Goal: Transaction & Acquisition: Purchase product/service

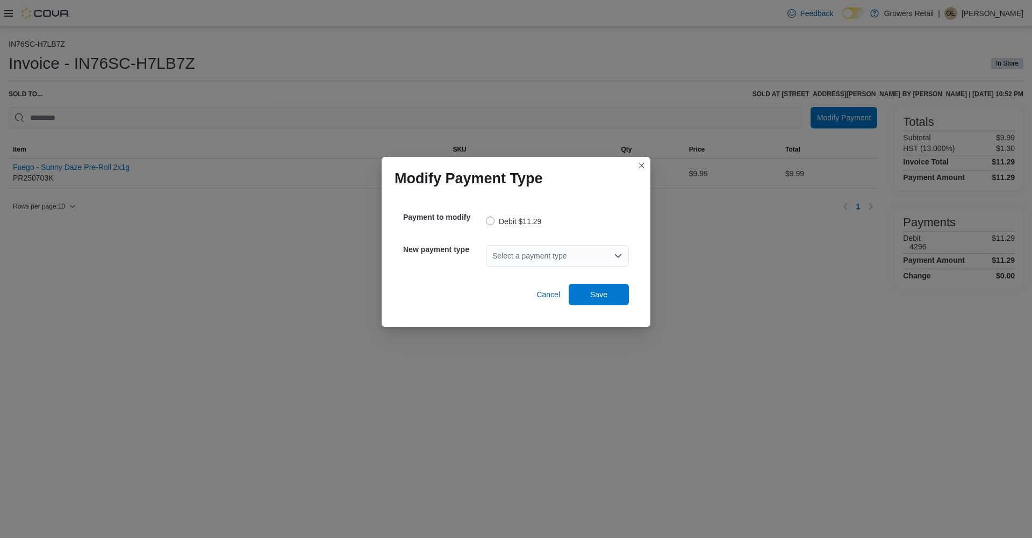
click at [535, 261] on div "Select a payment type" at bounding box center [557, 256] width 143 height 22
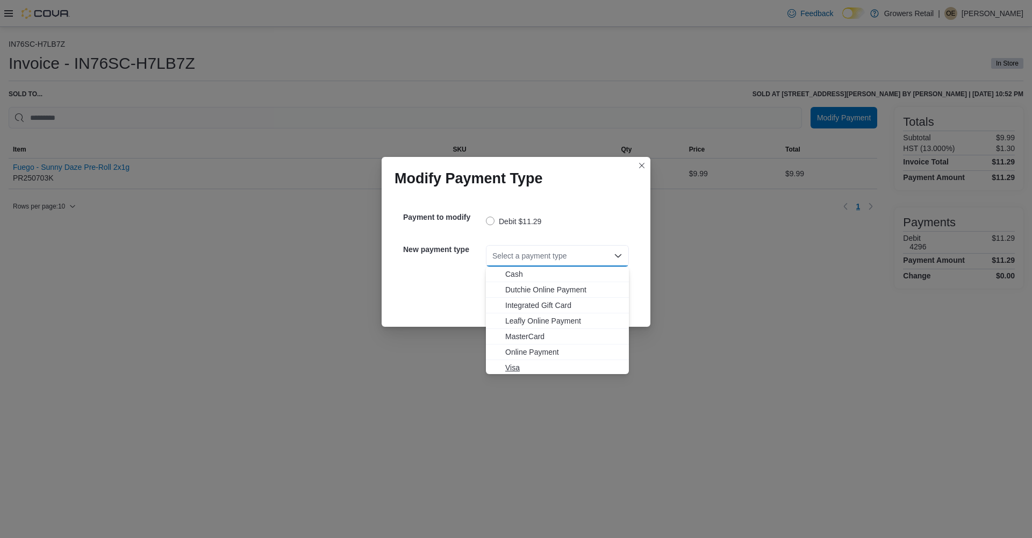
click at [514, 366] on span "Visa" at bounding box center [563, 367] width 117 height 11
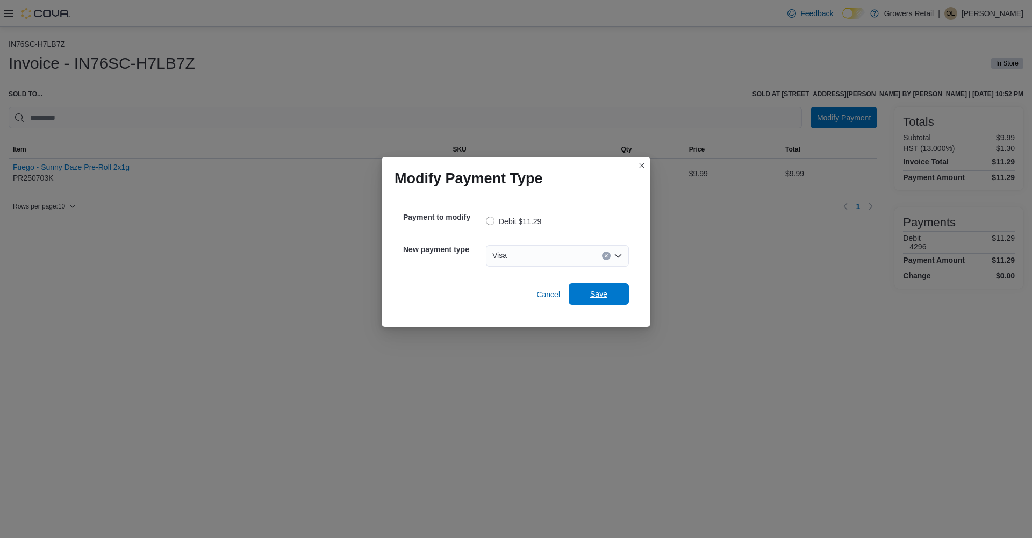
click at [602, 304] on span "Save" at bounding box center [598, 294] width 47 height 22
click at [531, 269] on div "Select a payment type" at bounding box center [557, 256] width 143 height 34
click at [535, 258] on div "Select a payment type" at bounding box center [557, 256] width 143 height 22
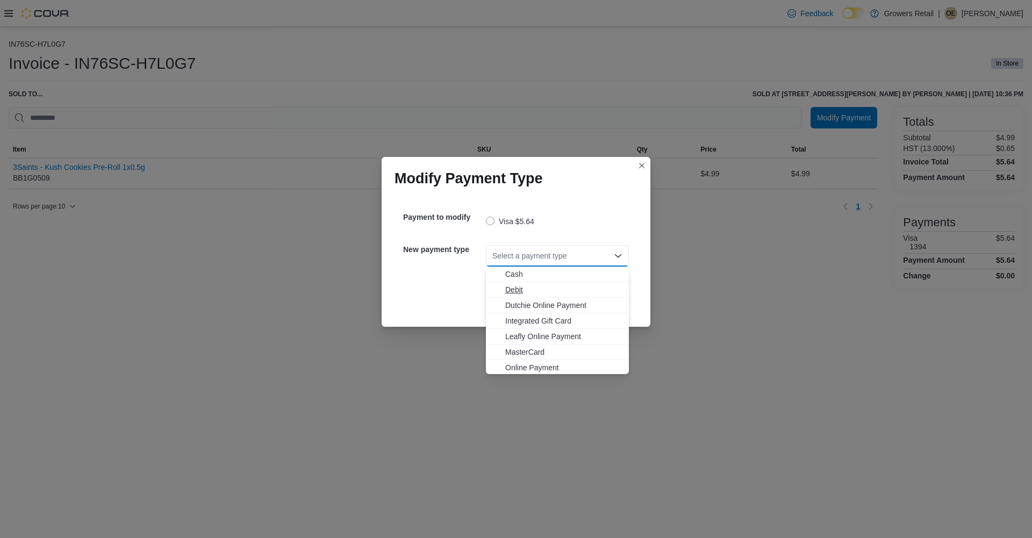
click at [516, 290] on span "Debit" at bounding box center [563, 289] width 117 height 11
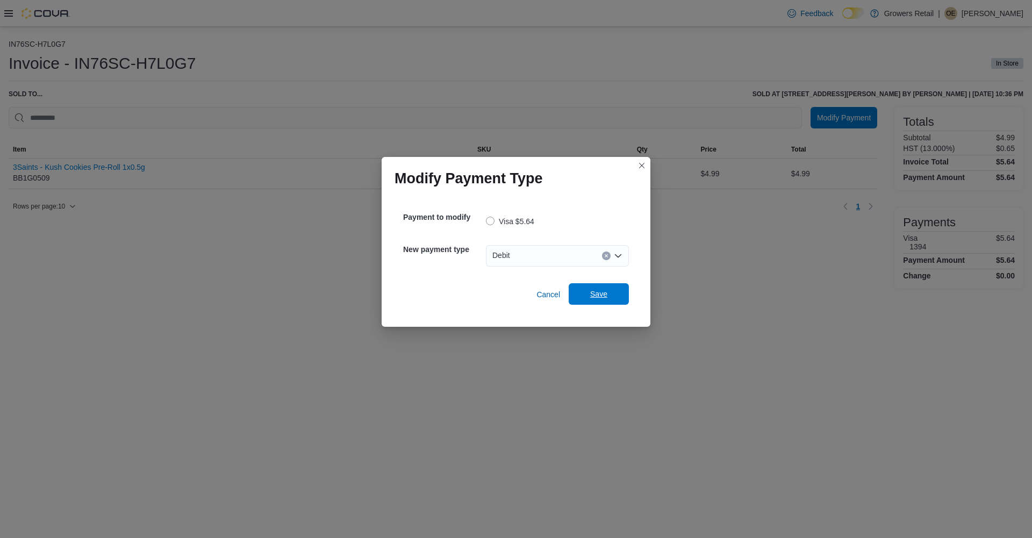
click at [607, 293] on span "Save" at bounding box center [598, 294] width 17 height 11
click at [533, 250] on div "Select a payment type" at bounding box center [557, 256] width 143 height 22
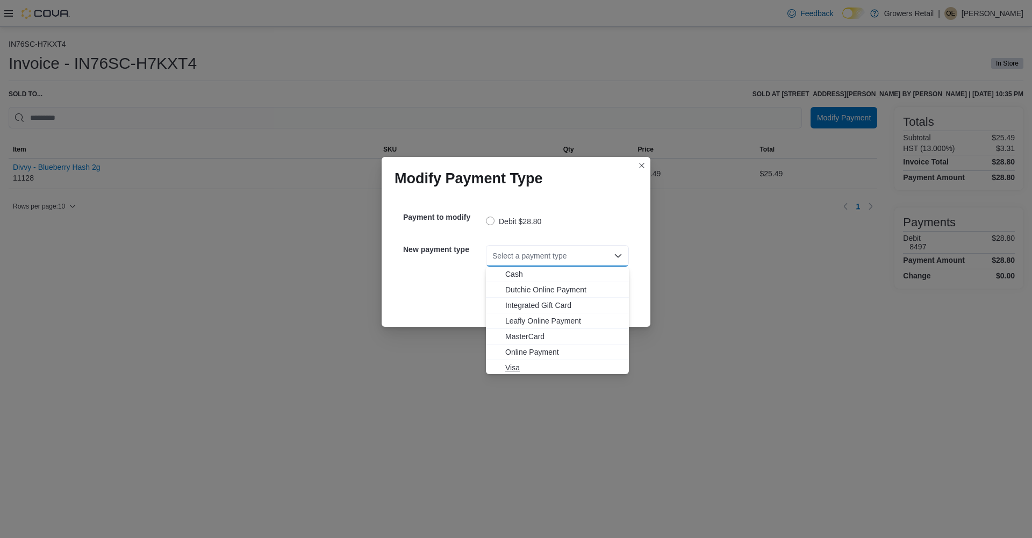
click at [515, 370] on span "Visa" at bounding box center [563, 367] width 117 height 11
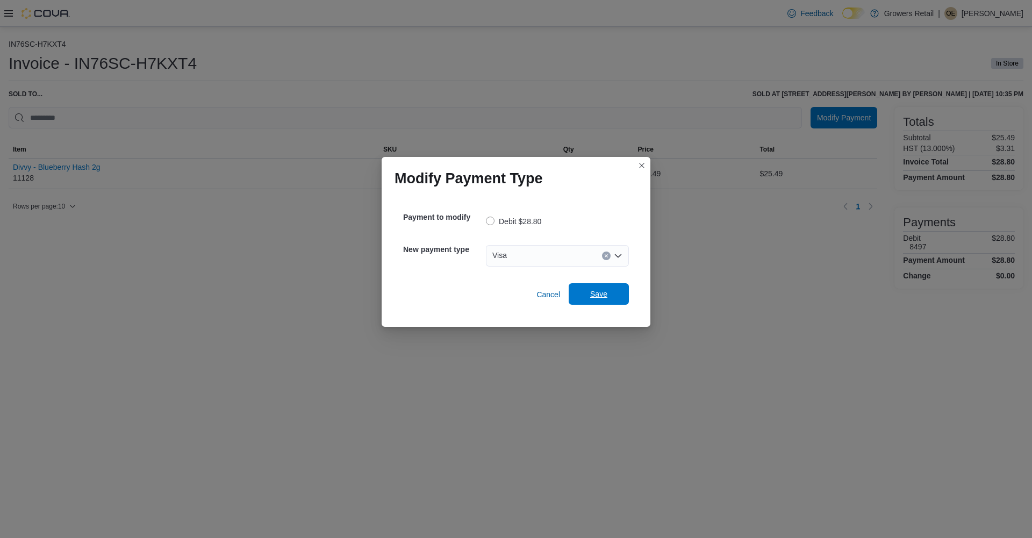
click at [599, 300] on span "Save" at bounding box center [598, 294] width 47 height 22
click at [509, 257] on div "Select a payment type" at bounding box center [557, 256] width 143 height 22
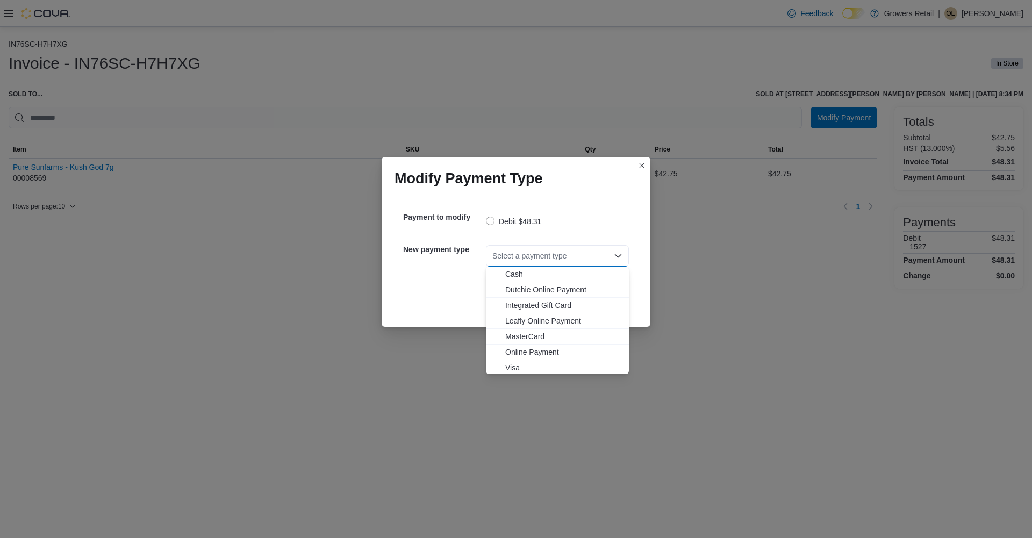
click at [512, 367] on span "Visa" at bounding box center [563, 367] width 117 height 11
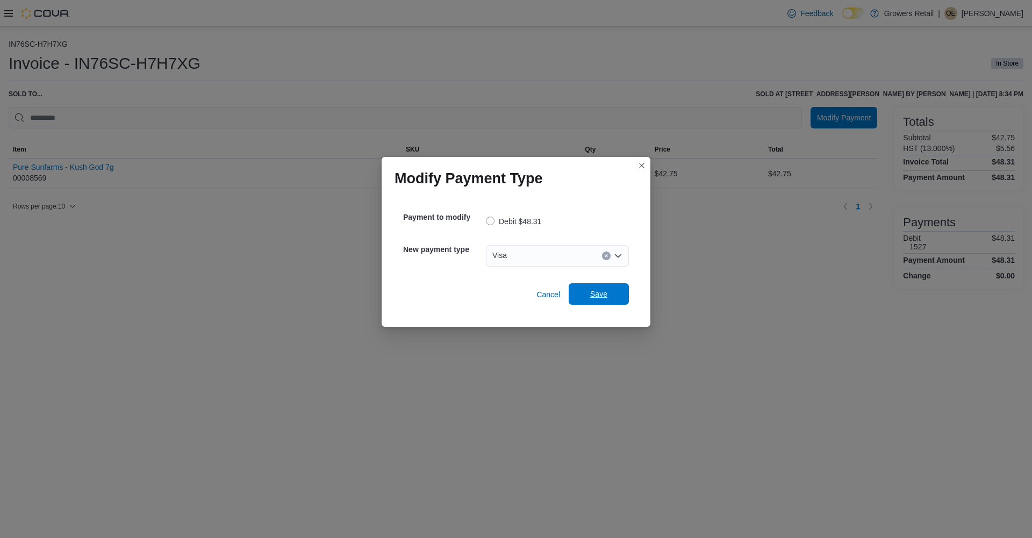
click at [605, 297] on span "Save" at bounding box center [598, 294] width 17 height 11
click at [519, 258] on div "Select a payment type" at bounding box center [557, 256] width 143 height 22
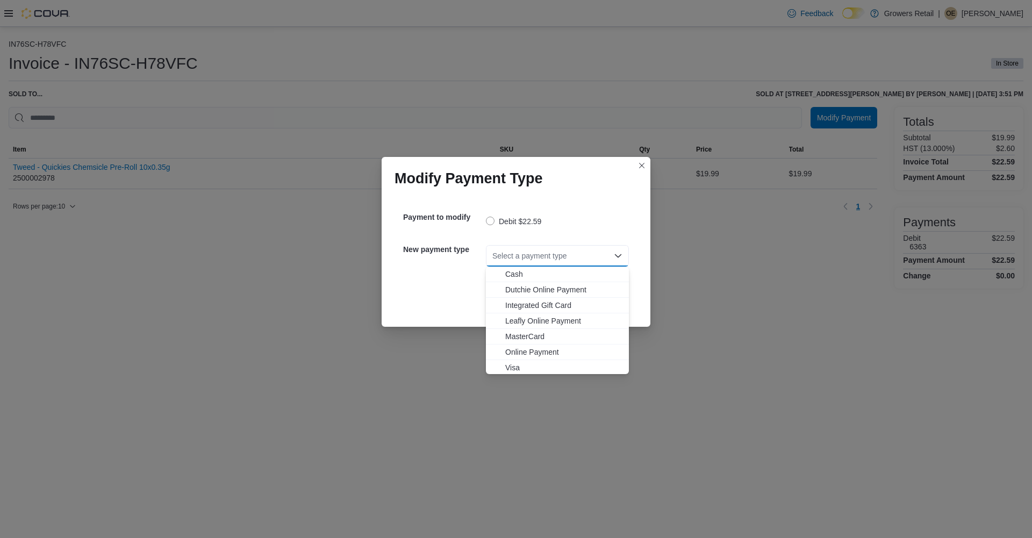
click at [514, 368] on span "Visa" at bounding box center [563, 367] width 117 height 11
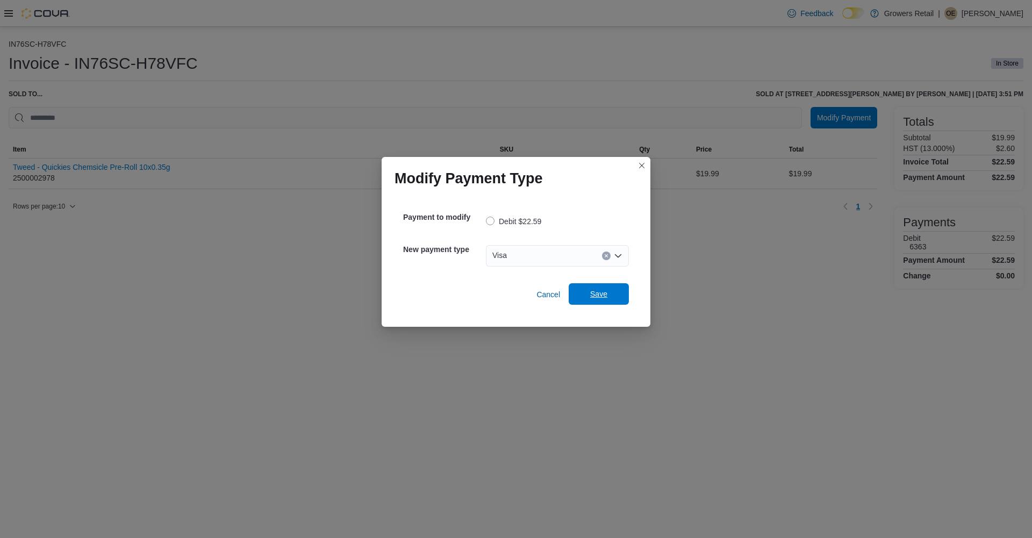
click at [602, 293] on span "Save" at bounding box center [598, 294] width 17 height 11
click at [501, 255] on div "Select a payment type" at bounding box center [557, 256] width 143 height 22
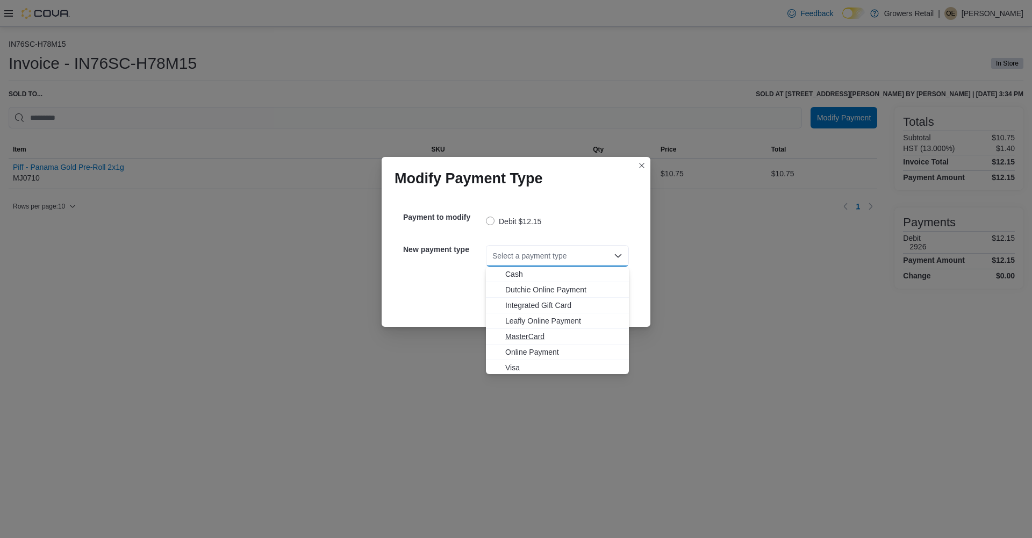
click at [508, 337] on span "MasterCard" at bounding box center [563, 336] width 117 height 11
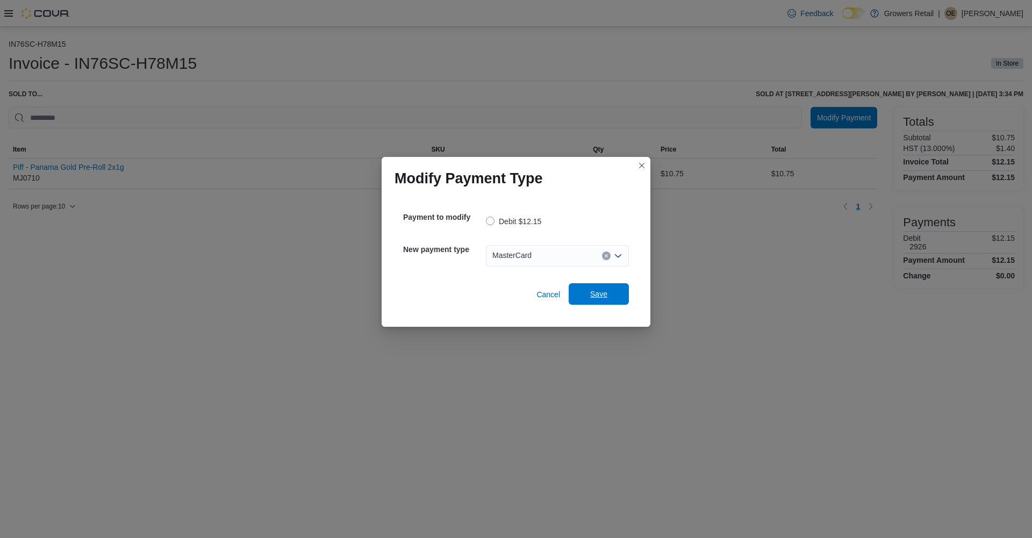
click at [588, 300] on span "Save" at bounding box center [598, 294] width 47 height 22
click at [522, 258] on div "Select a payment type" at bounding box center [557, 256] width 143 height 22
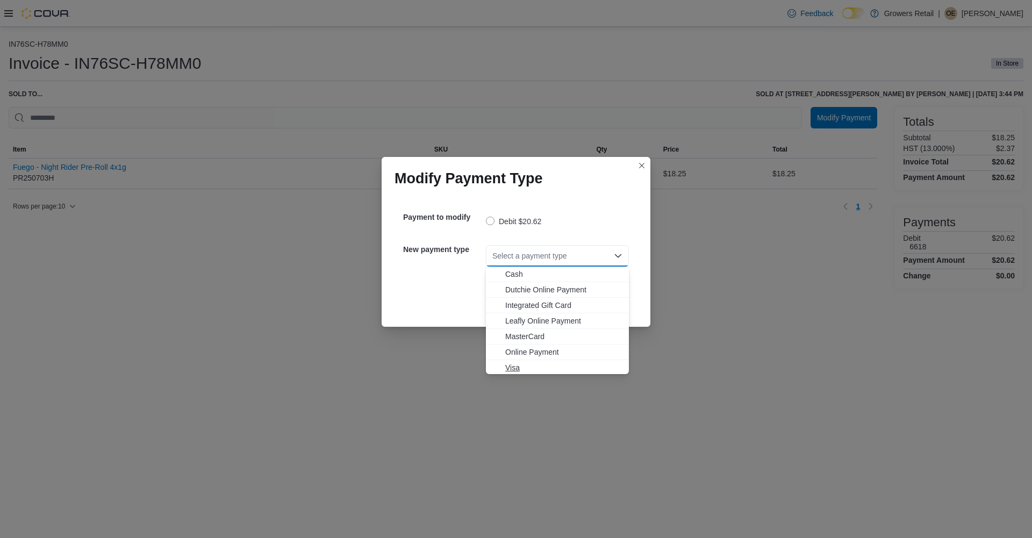
click at [514, 367] on span "Visa" at bounding box center [563, 367] width 117 height 11
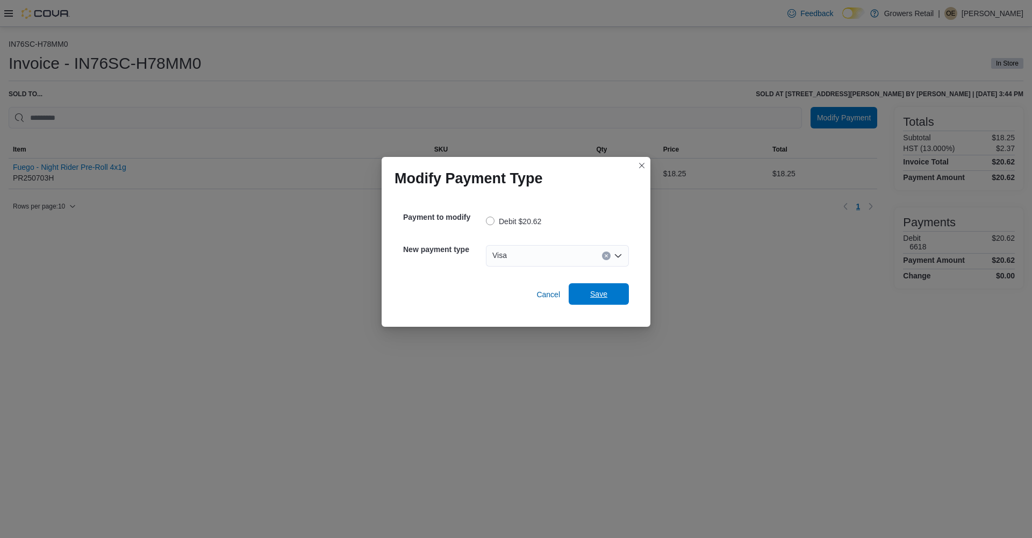
click at [596, 291] on span "Save" at bounding box center [598, 294] width 17 height 11
click at [542, 254] on div "Select a payment type" at bounding box center [557, 256] width 143 height 22
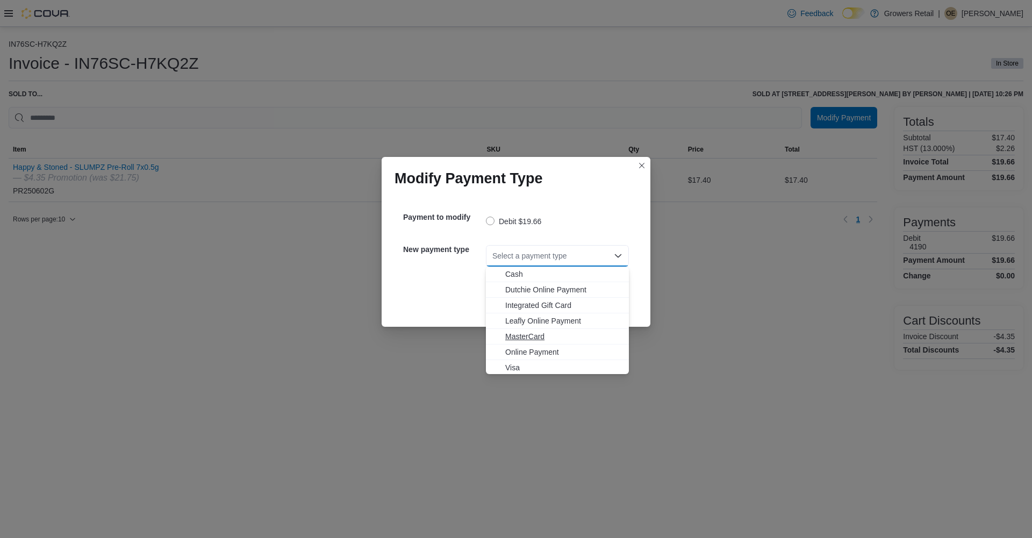
click at [525, 341] on span "MasterCard" at bounding box center [563, 336] width 117 height 11
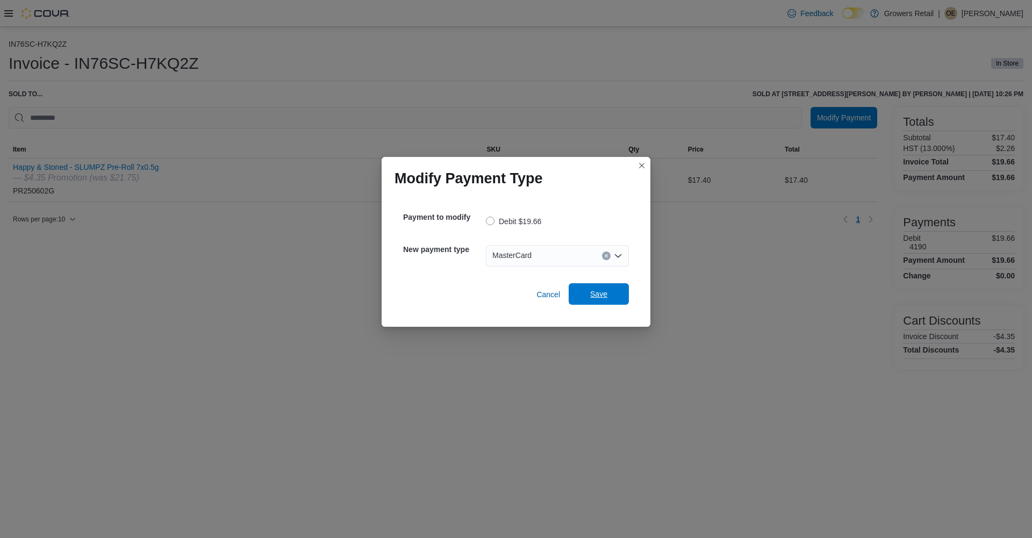
click at [604, 294] on span "Save" at bounding box center [598, 294] width 17 height 11
click at [512, 257] on div "Select a payment type" at bounding box center [557, 256] width 143 height 22
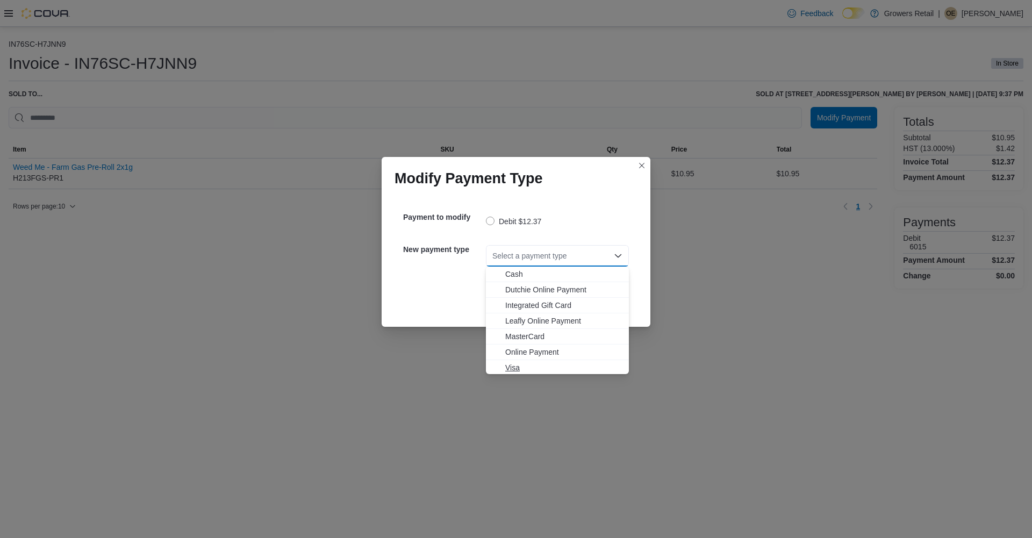
click at [515, 367] on span "Visa" at bounding box center [563, 367] width 117 height 11
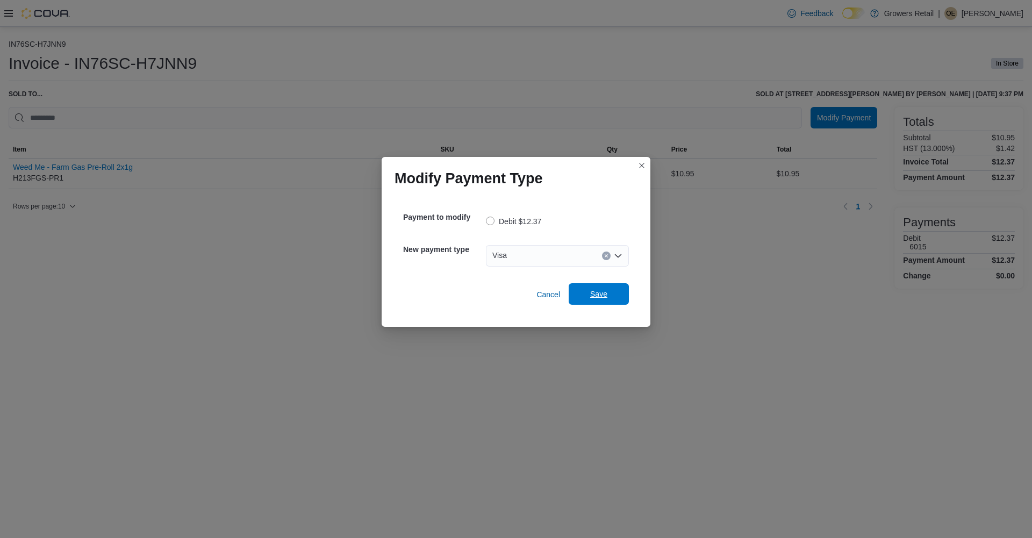
click at [591, 299] on span "Save" at bounding box center [598, 294] width 17 height 11
click at [546, 261] on div "Select a payment type" at bounding box center [557, 256] width 143 height 22
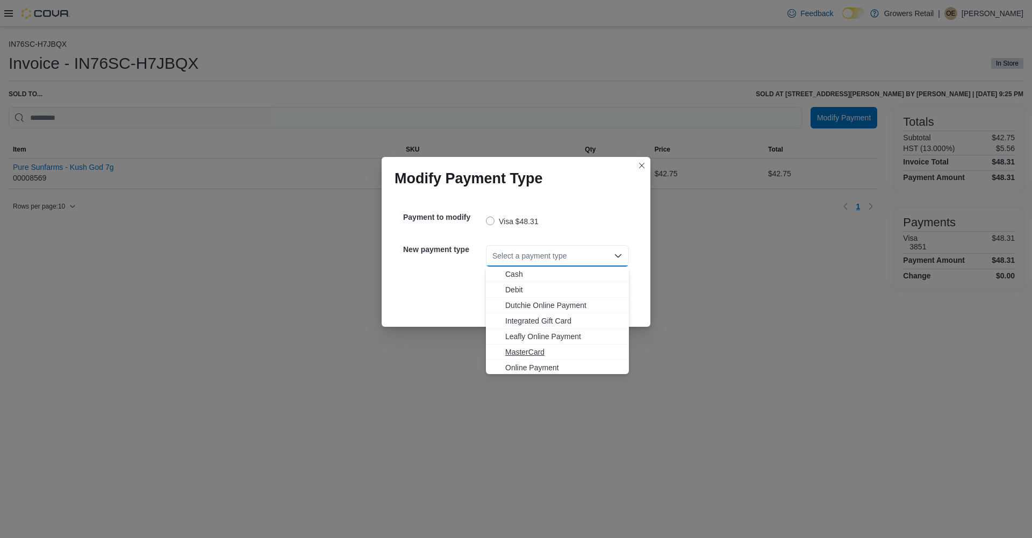
click at [525, 354] on span "MasterCard" at bounding box center [563, 352] width 117 height 11
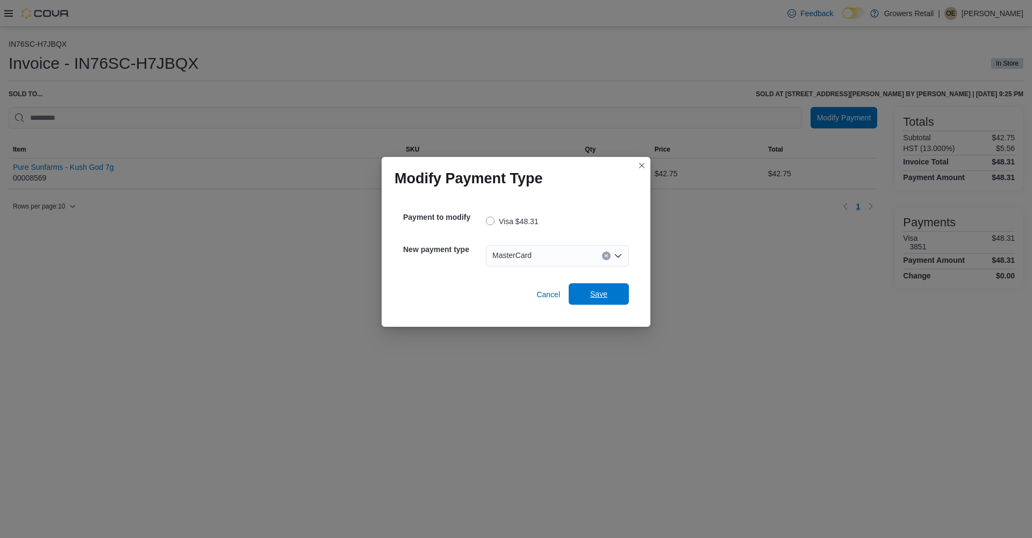
click at [602, 293] on span "Save" at bounding box center [598, 294] width 17 height 11
click at [530, 253] on div "Select a payment type" at bounding box center [557, 256] width 143 height 22
click at [326, 305] on div "Modify Payment Type Payment to modify MasterCard $22.60 New payment type Select…" at bounding box center [516, 269] width 1032 height 538
click at [640, 168] on button "Closes this modal window" at bounding box center [642, 165] width 13 height 13
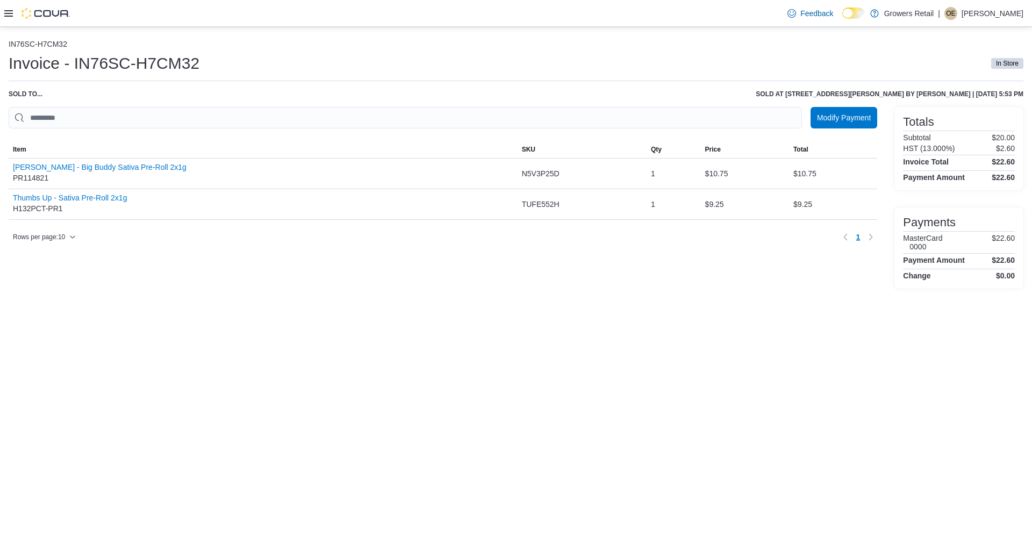
click at [998, 15] on p "[PERSON_NAME]" at bounding box center [993, 13] width 62 height 13
click at [960, 105] on span "Sign Out" at bounding box center [954, 106] width 29 height 11
